Goal: Transaction & Acquisition: Obtain resource

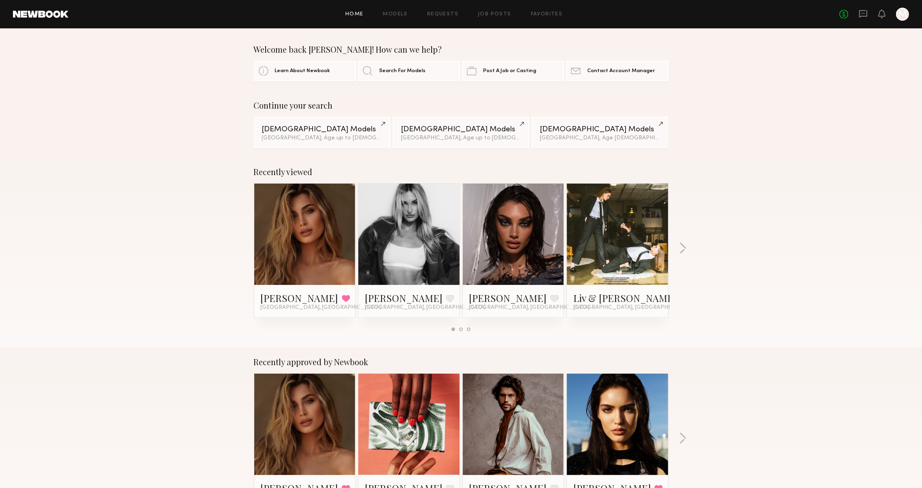
click at [853, 10] on div "No fees up to $5,000 M" at bounding box center [875, 14] width 70 height 13
click at [859, 13] on icon at bounding box center [863, 13] width 9 height 9
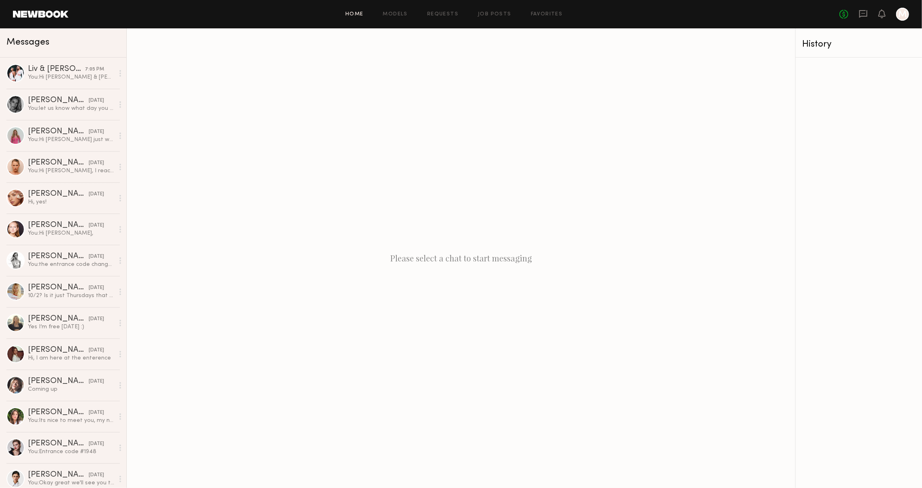
click at [360, 15] on link "Home" at bounding box center [354, 14] width 18 height 5
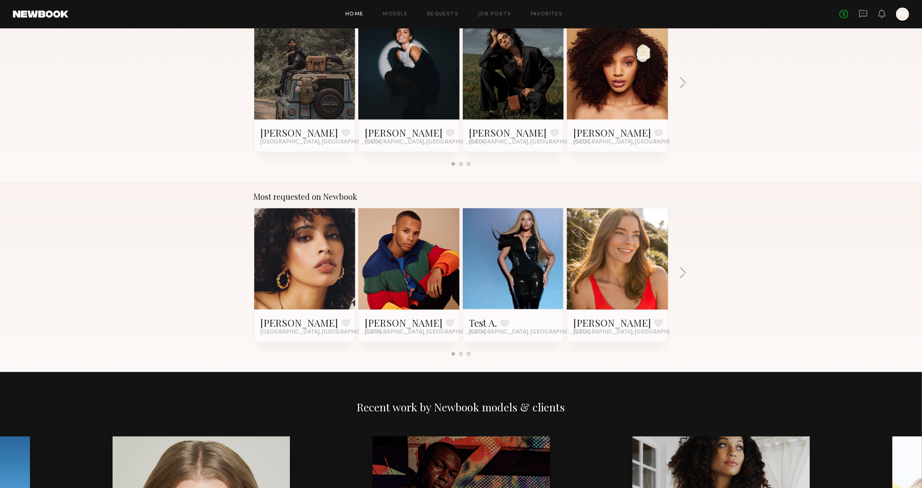
scroll to position [546, 0]
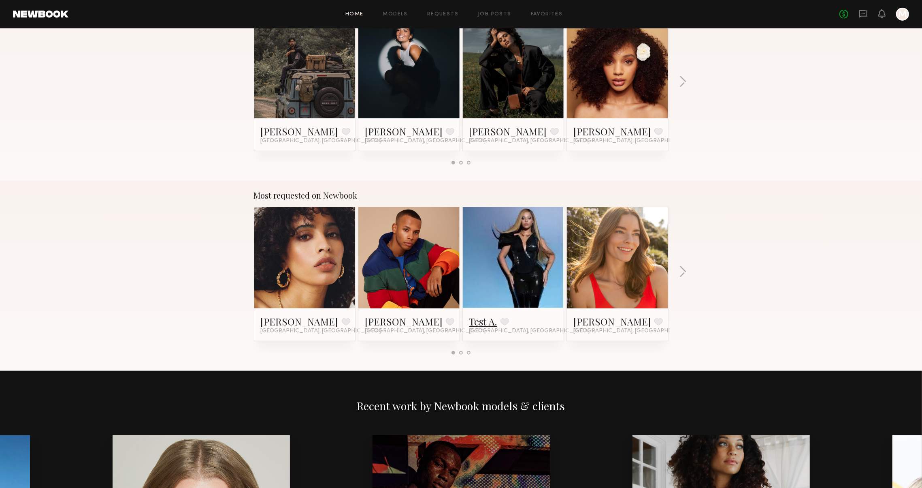
click at [482, 316] on link "Test A." at bounding box center [483, 321] width 28 height 13
click at [221, 186] on div "Most requested on Newbook Jesi L. Favorite Los Angeles, CA Dorion W. Favorite L…" at bounding box center [461, 276] width 922 height 190
click at [676, 271] on div "Most requested on Newbook Jesi L. Favorite Los Angeles, CA Dorion W. Favorite L…" at bounding box center [461, 276] width 922 height 190
click at [678, 271] on div "Most requested on Newbook Jesi L. Favorite Los Angeles, CA Dorion W. Favorite L…" at bounding box center [461, 276] width 922 height 190
click at [679, 271] on button "button" at bounding box center [683, 272] width 8 height 13
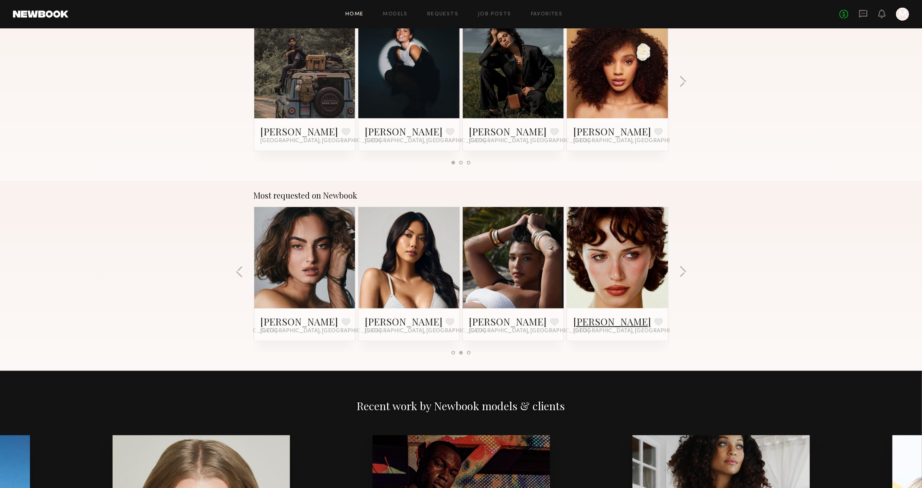
click at [574, 318] on link "Jessie M." at bounding box center [613, 321] width 78 height 13
click at [682, 268] on button "button" at bounding box center [683, 272] width 8 height 13
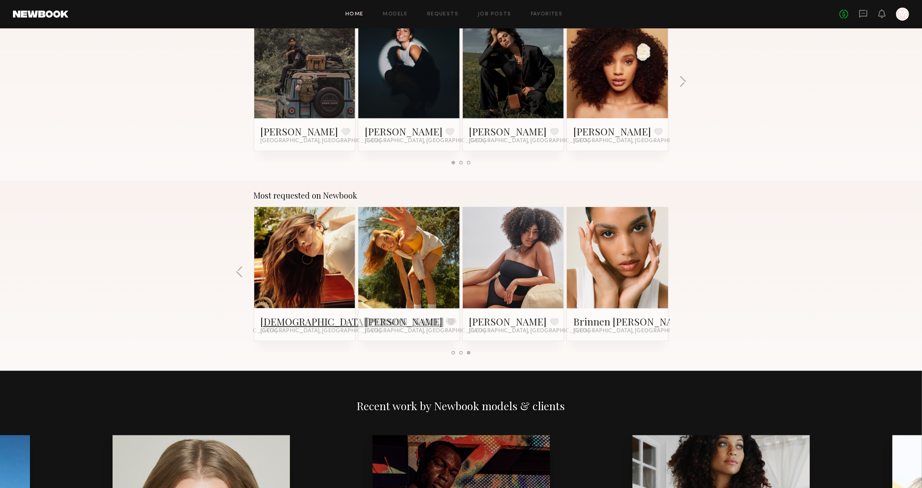
click at [284, 318] on link "Kristen J." at bounding box center [353, 321] width 184 height 13
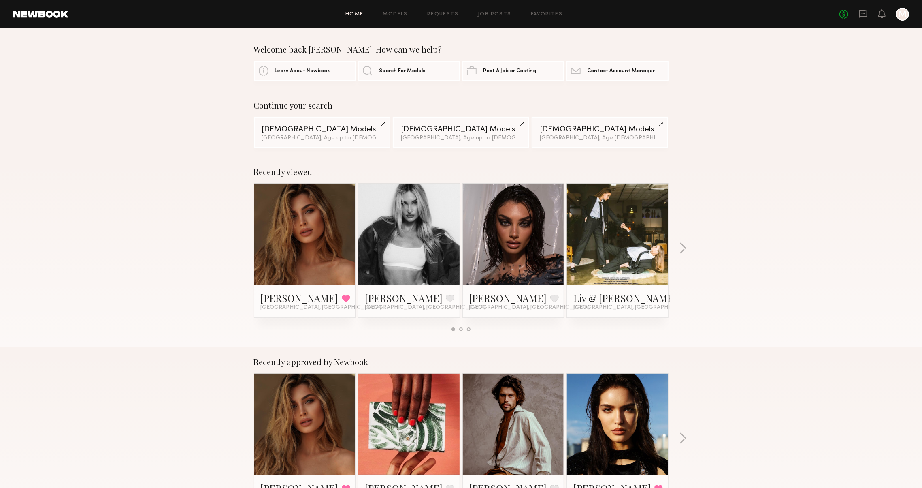
scroll to position [0, 0]
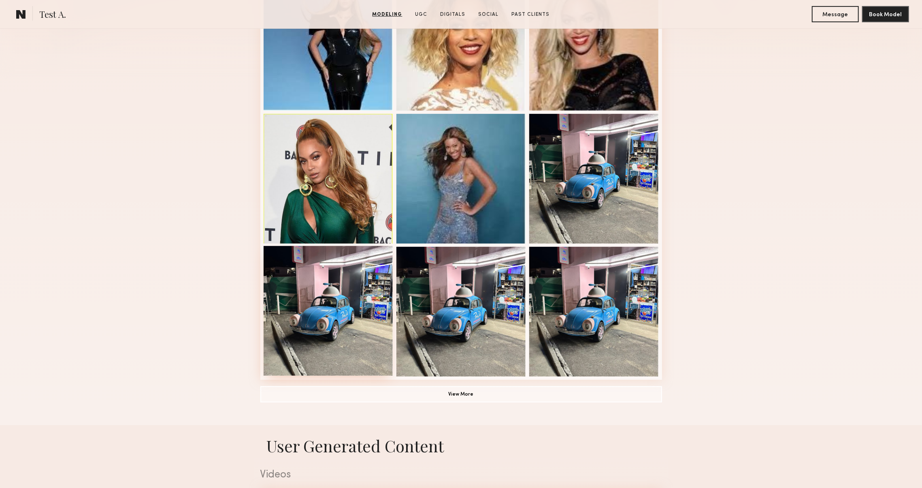
scroll to position [258, 0]
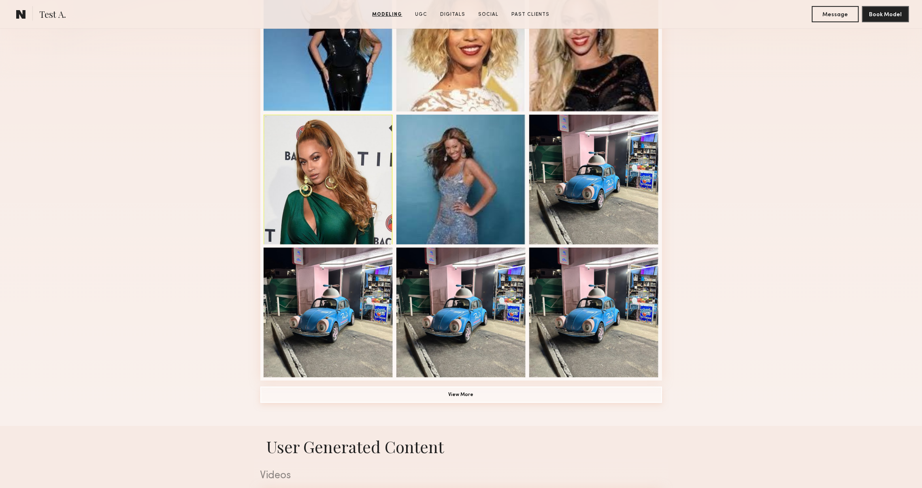
click at [339, 402] on button "View More" at bounding box center [461, 394] width 402 height 16
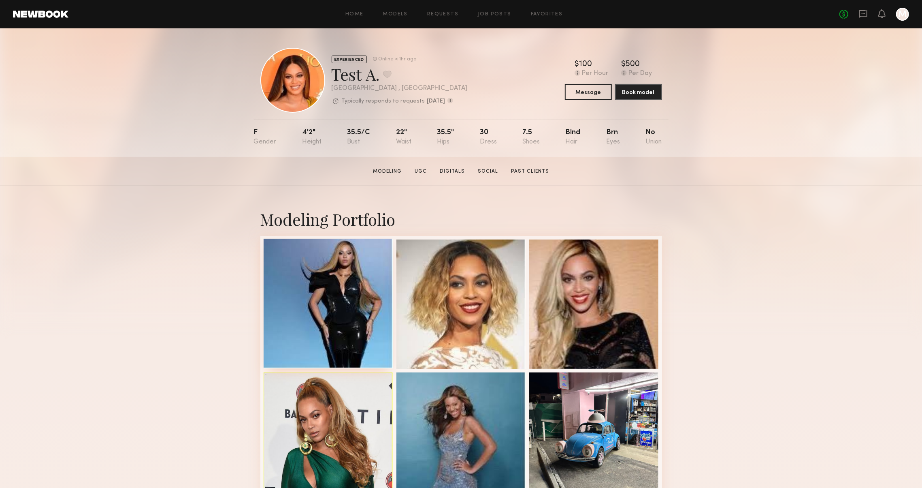
scroll to position [0, 0]
click at [292, 328] on div at bounding box center [329, 304] width 130 height 130
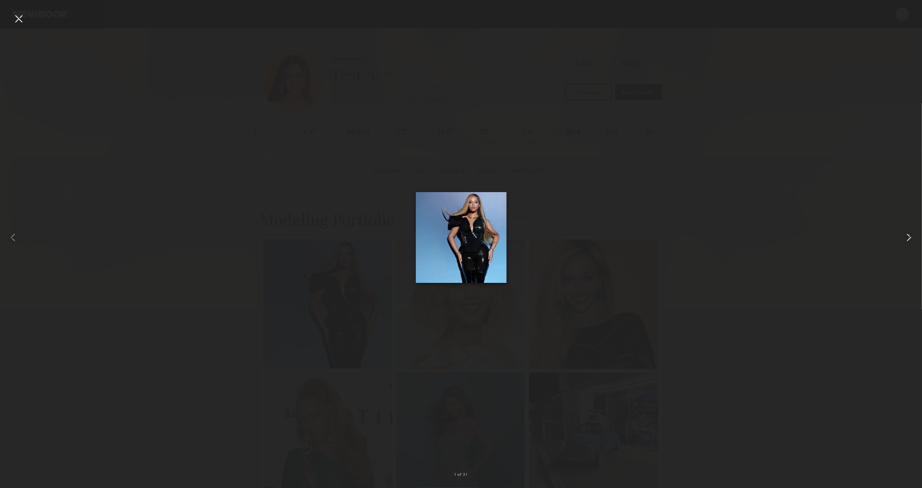
click at [913, 248] on div at bounding box center [903, 237] width 37 height 449
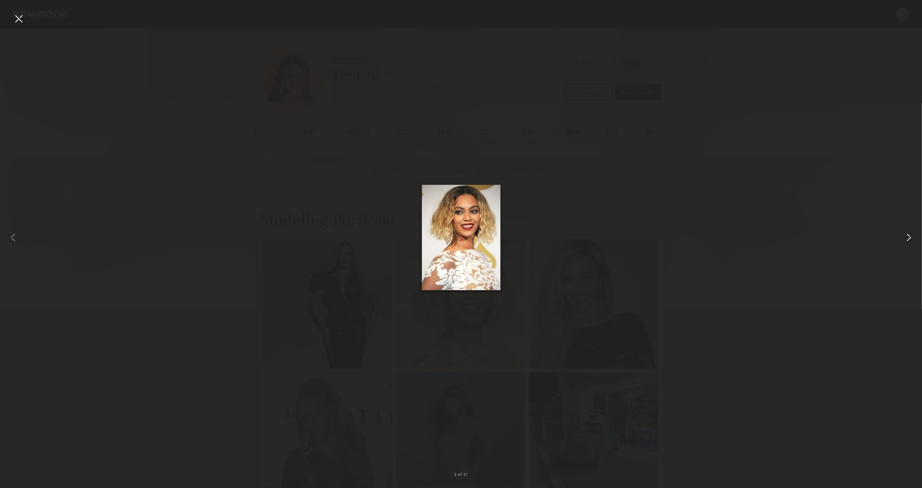
click at [913, 248] on div at bounding box center [903, 237] width 37 height 449
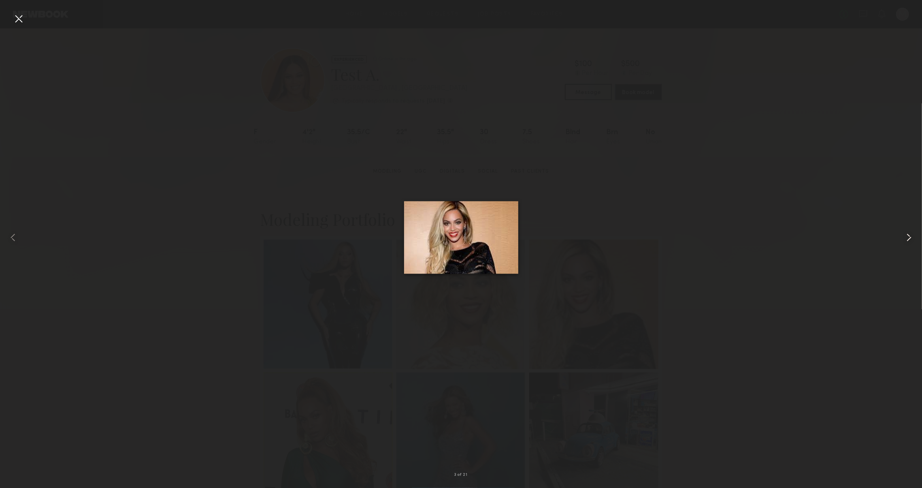
click at [914, 248] on div at bounding box center [903, 237] width 37 height 449
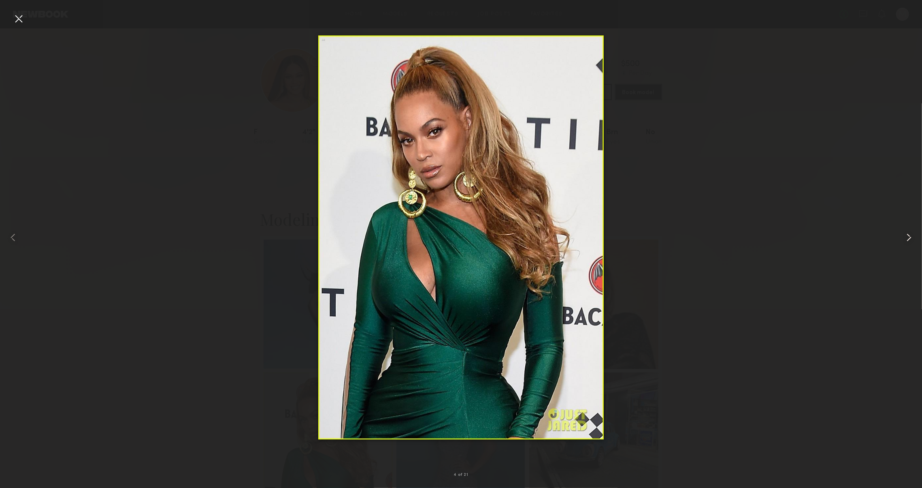
click at [914, 248] on div at bounding box center [903, 237] width 37 height 449
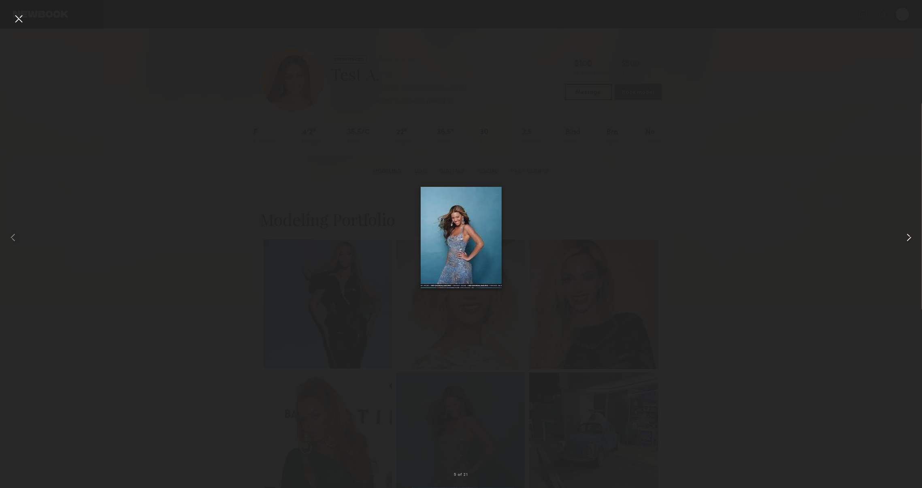
click at [914, 248] on div at bounding box center [903, 237] width 37 height 449
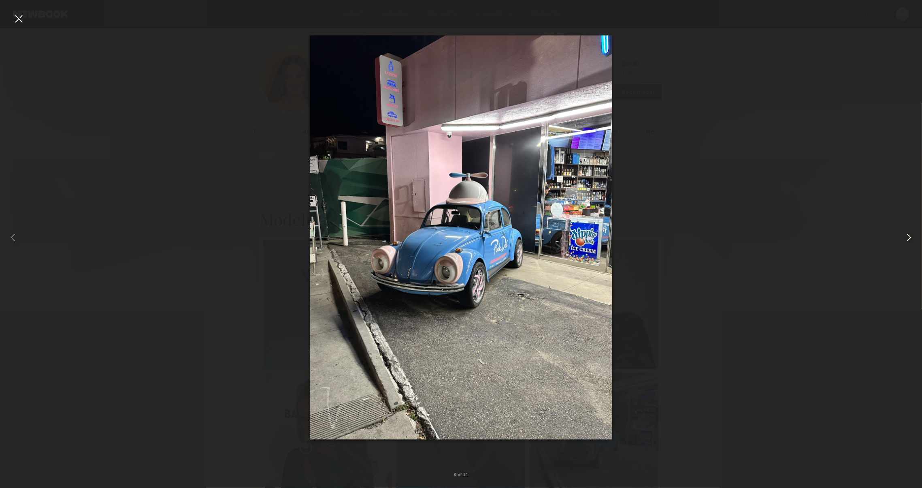
click at [914, 248] on div at bounding box center [903, 237] width 37 height 449
click at [15, 18] on div at bounding box center [18, 18] width 13 height 13
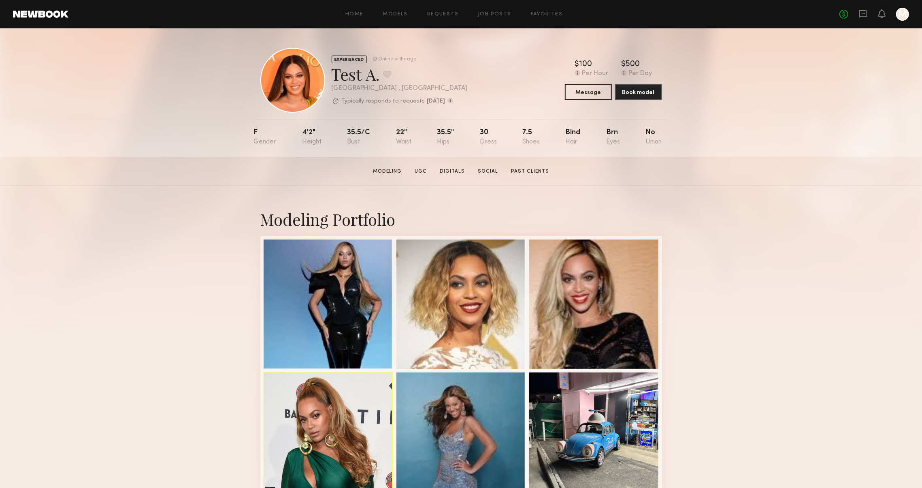
click at [527, 174] on link "Past Clients" at bounding box center [530, 171] width 45 height 7
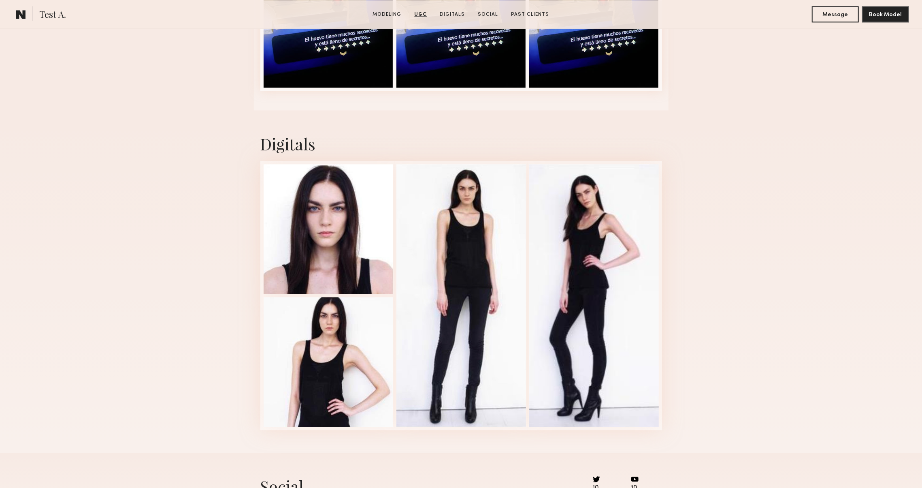
scroll to position [1632, 0]
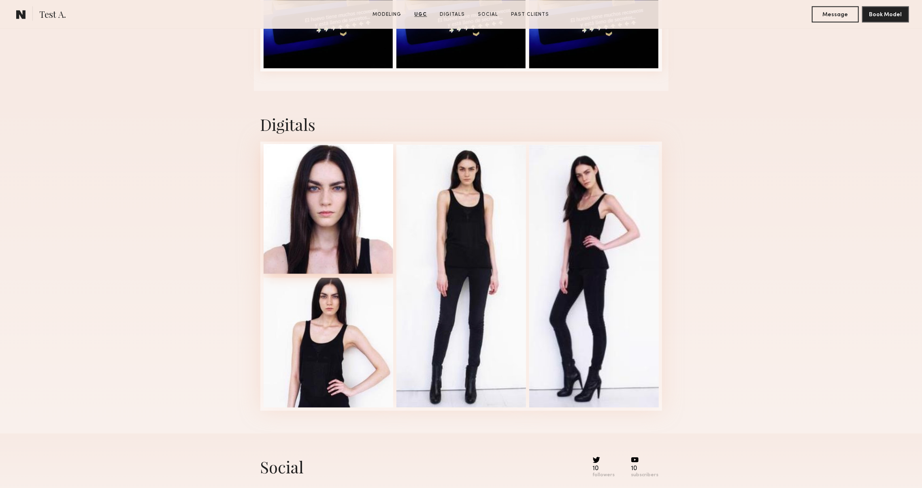
click at [274, 195] on div at bounding box center [329, 209] width 130 height 130
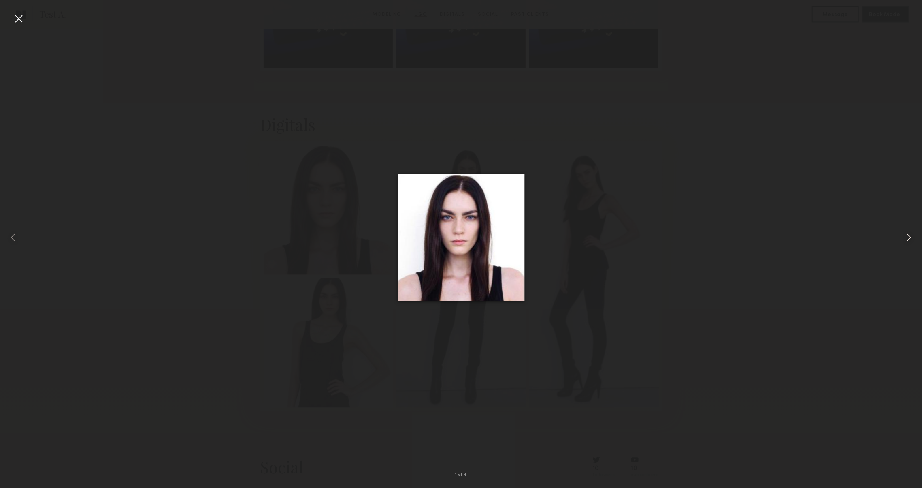
click at [914, 235] on common-icon at bounding box center [909, 237] width 13 height 13
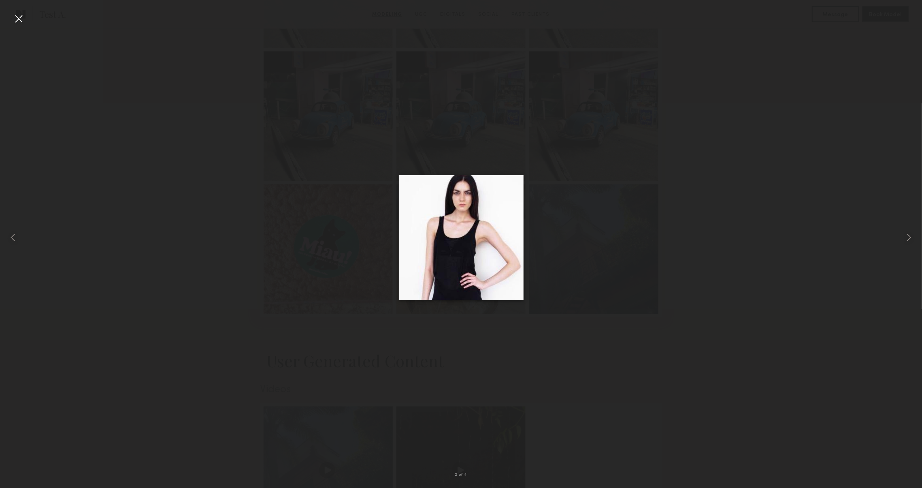
click at [848, 230] on div at bounding box center [461, 237] width 922 height 449
click at [15, 14] on div at bounding box center [18, 18] width 13 height 13
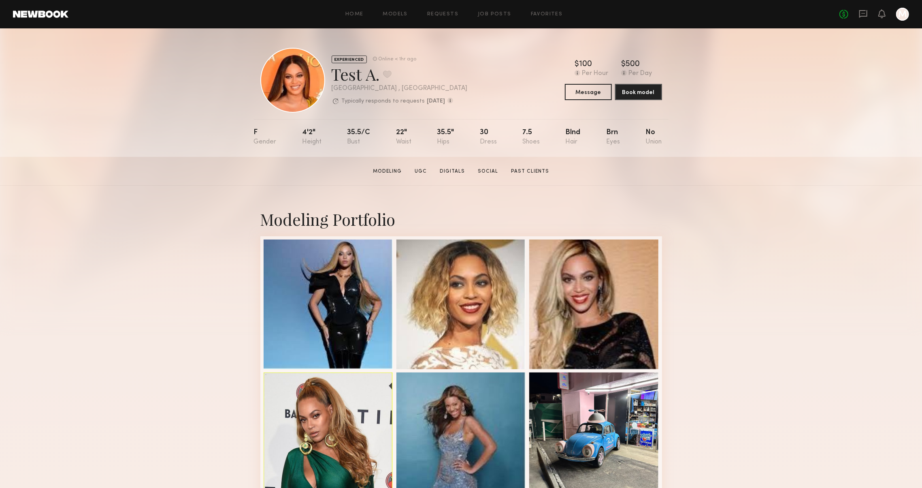
scroll to position [0, 0]
